Goal: Navigation & Orientation: Find specific page/section

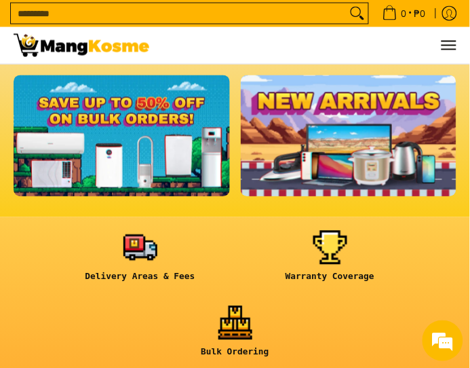
scroll to position [282, 0]
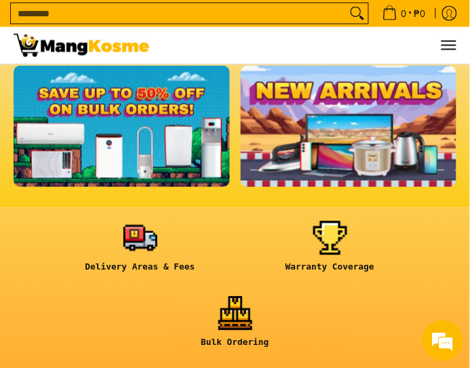
click at [339, 148] on link at bounding box center [349, 126] width 217 height 121
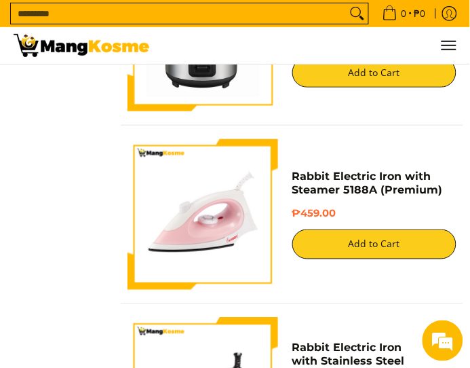
scroll to position [2658, 0]
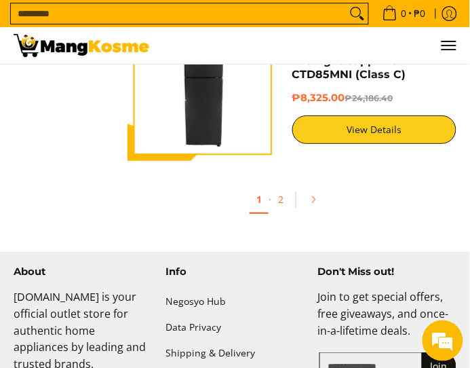
scroll to position [4356, 0]
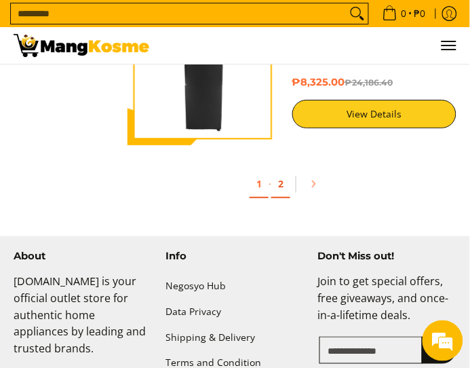
click at [282, 198] on link "2" at bounding box center [281, 184] width 19 height 28
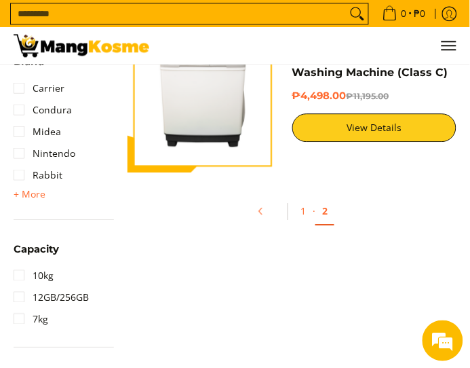
scroll to position [509, 0]
